Goal: Check status

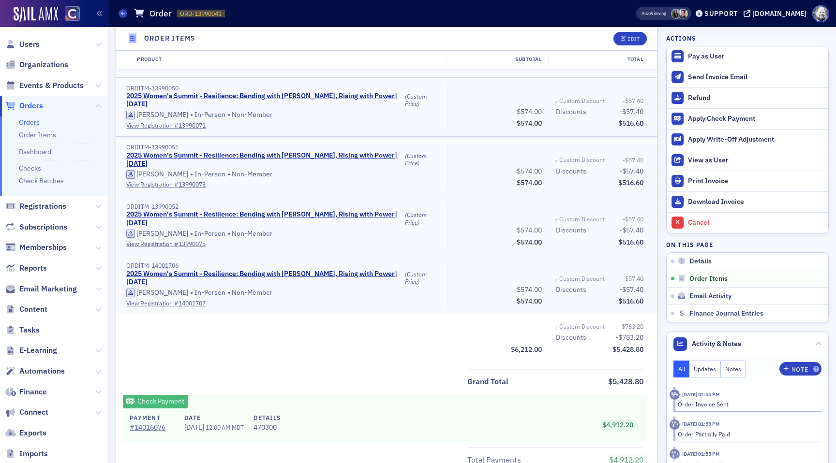
scroll to position [801, 0]
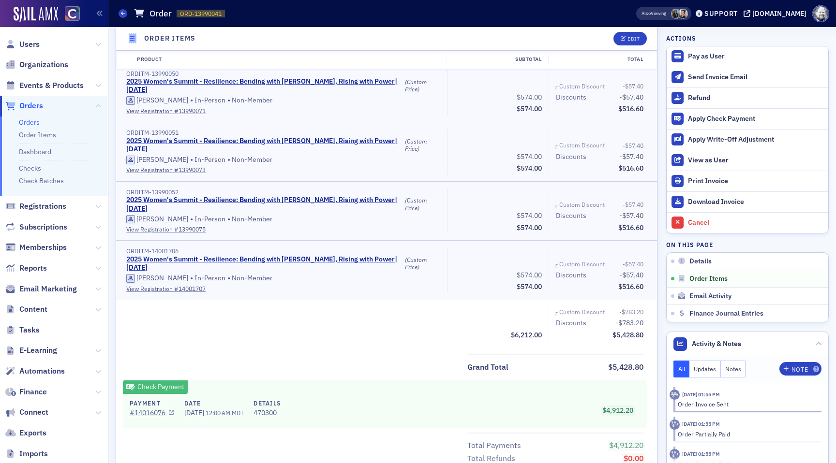
click at [148, 412] on link "# 14016076" at bounding box center [152, 413] width 44 height 10
